Goal: Task Accomplishment & Management: Use online tool/utility

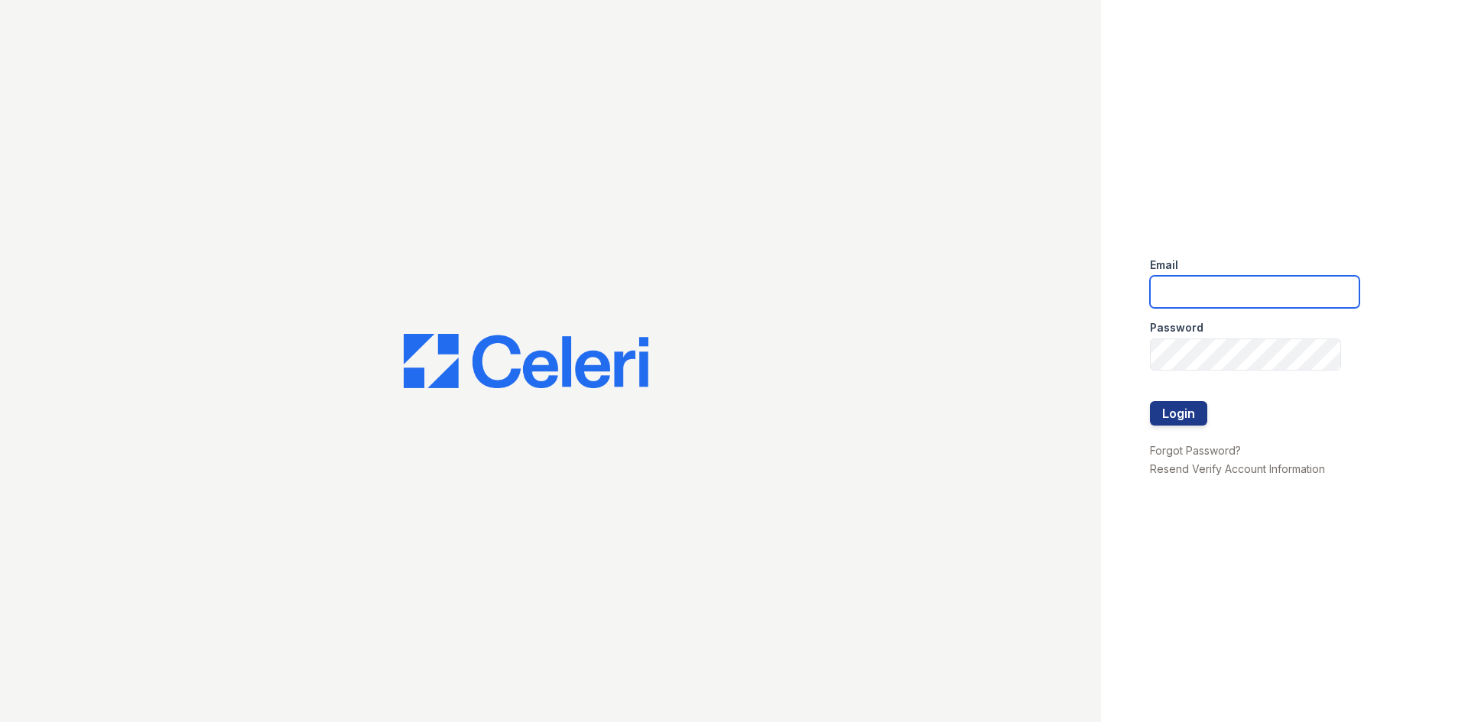
drag, startPoint x: 1231, startPoint y: 284, endPoint x: 1248, endPoint y: 281, distance: 17.1
click at [1248, 281] on input "email" at bounding box center [1254, 292] width 209 height 32
click at [1280, 297] on input "catalina.pm" at bounding box center [1254, 292] width 209 height 32
type input "catalina.pm@cafmanagement.com"
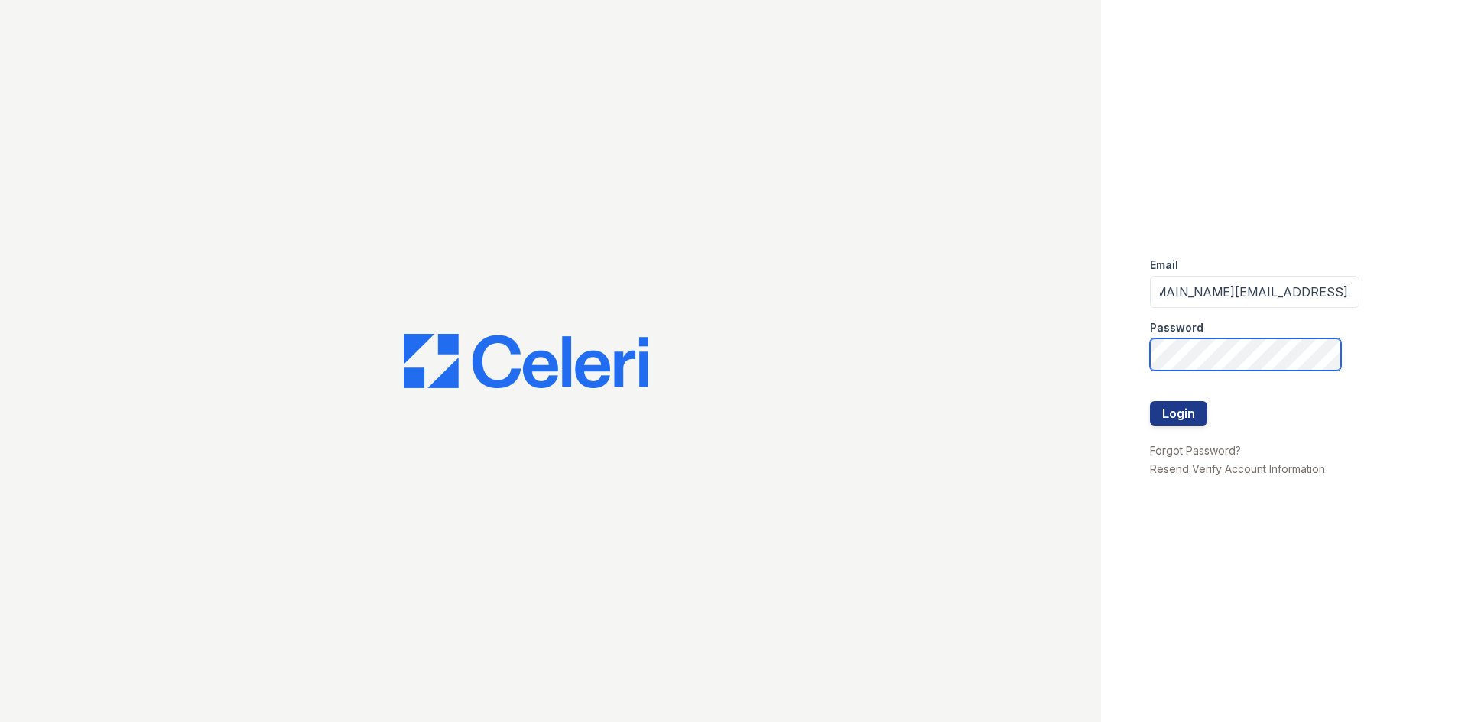
scroll to position [0, 0]
click at [1186, 407] on button "Login" at bounding box center [1178, 413] width 57 height 24
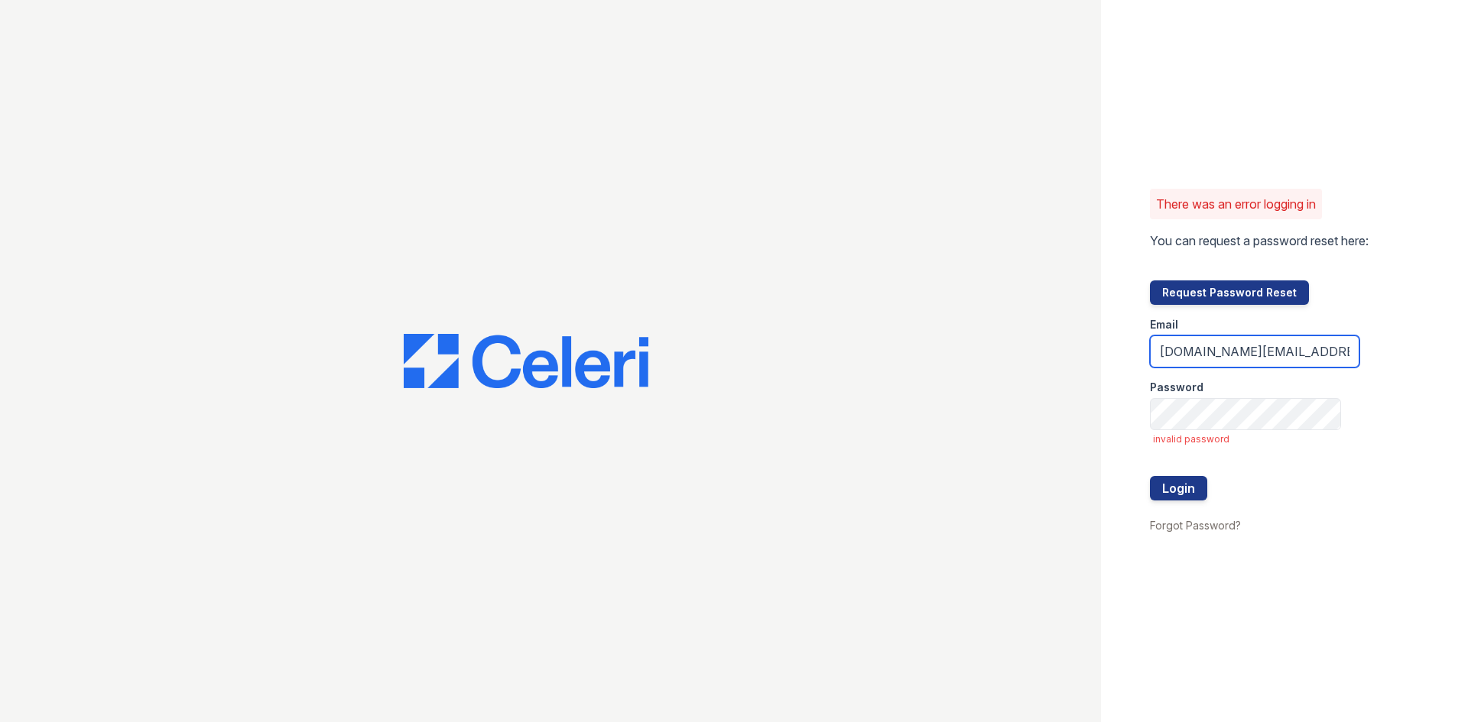
click at [1332, 358] on input "catalina.pm@cafmanagement.com" at bounding box center [1254, 352] width 209 height 32
drag, startPoint x: 1292, startPoint y: 351, endPoint x: 1323, endPoint y: 356, distance: 31.8
click at [1294, 351] on input "catalina.pm@cafmanagement.com" at bounding box center [1254, 352] width 209 height 32
type input "catalina.pm@cafmanagement.com"
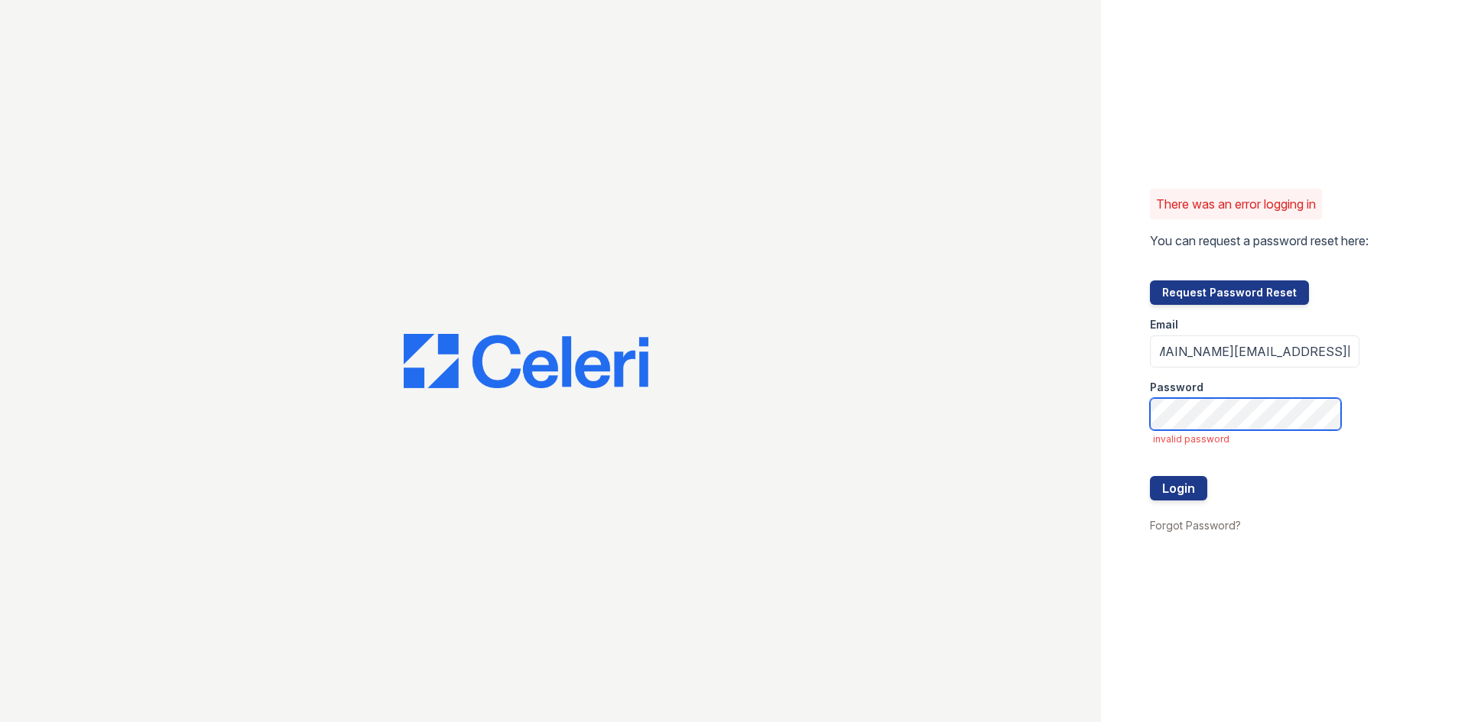
scroll to position [0, 0]
click at [1150, 476] on button "Login" at bounding box center [1178, 488] width 57 height 24
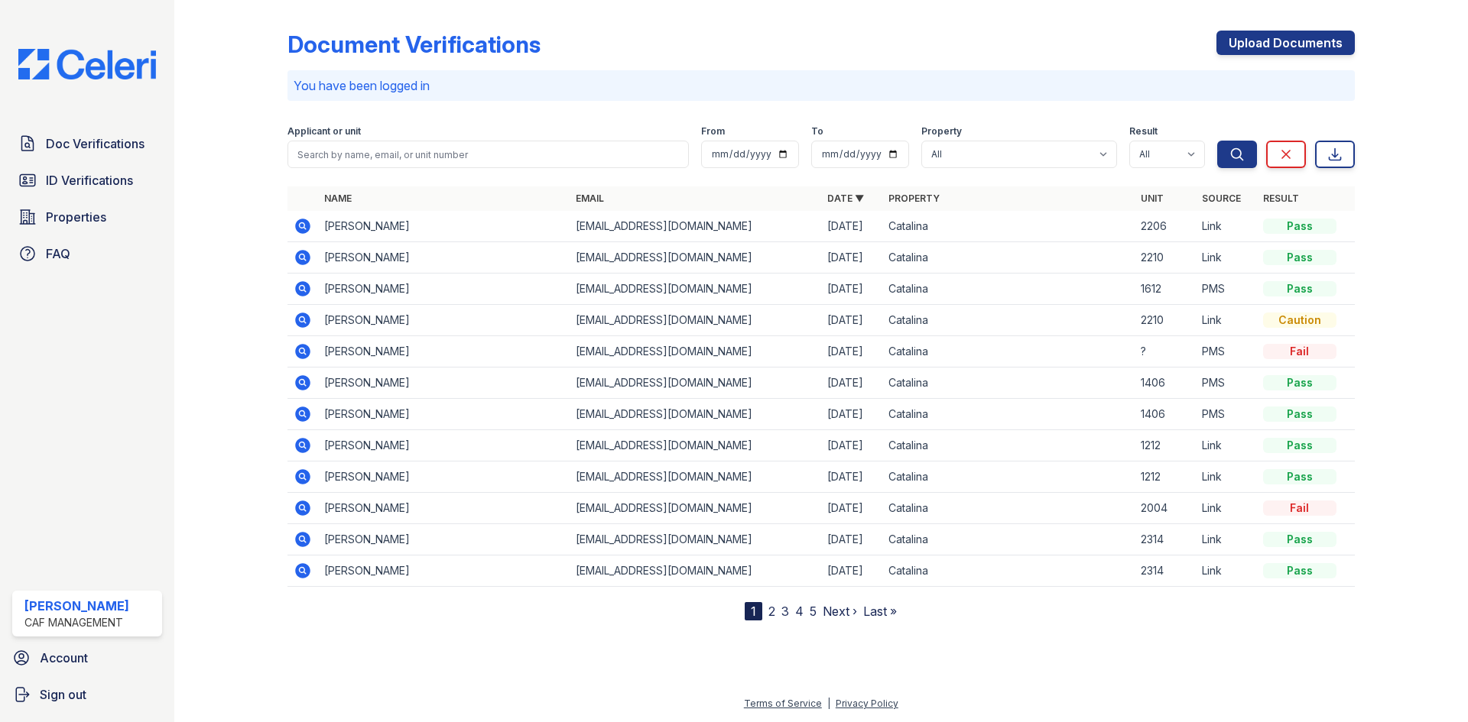
click at [303, 225] on icon at bounding box center [302, 225] width 4 height 4
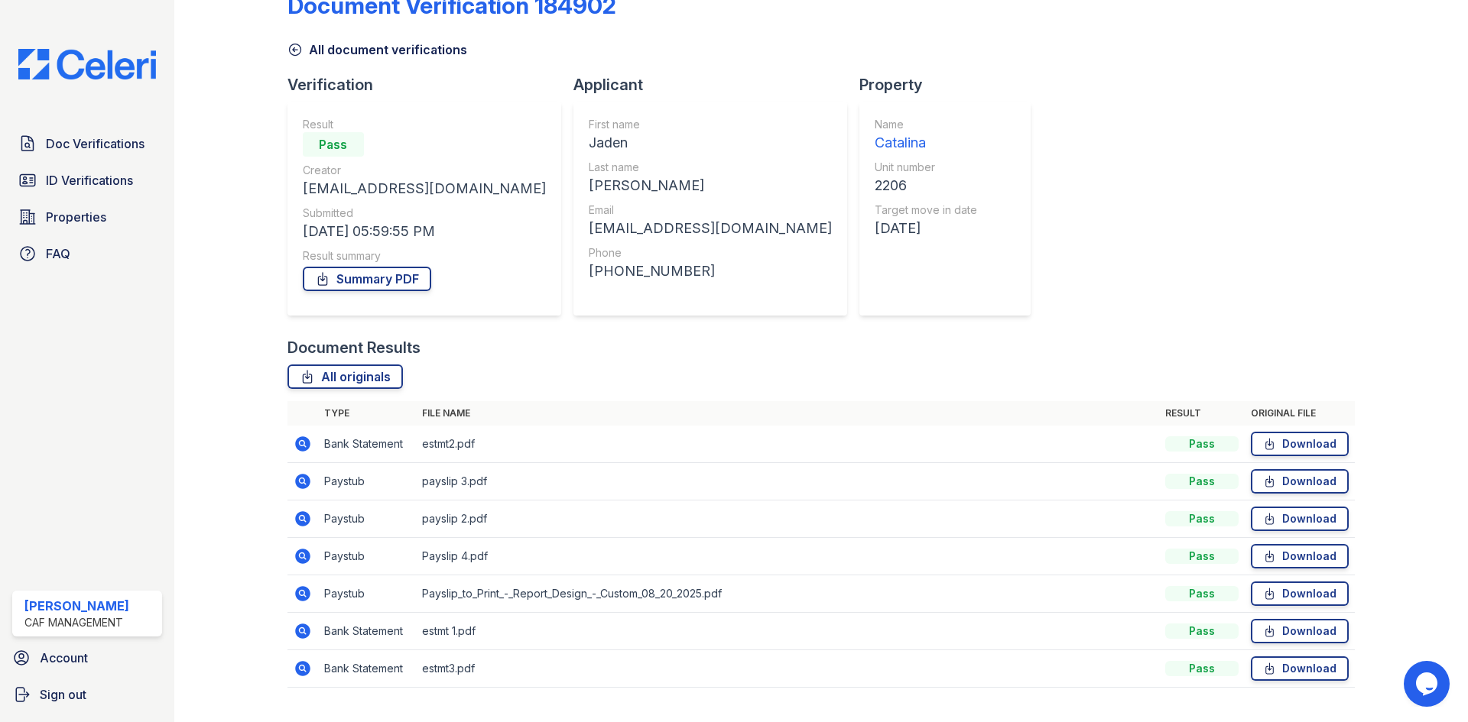
scroll to position [72, 0]
